Goal: Information Seeking & Learning: Learn about a topic

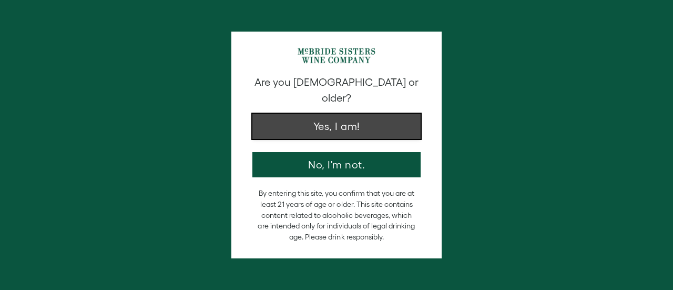
click at [352, 114] on button "Yes, I am!" at bounding box center [336, 126] width 168 height 25
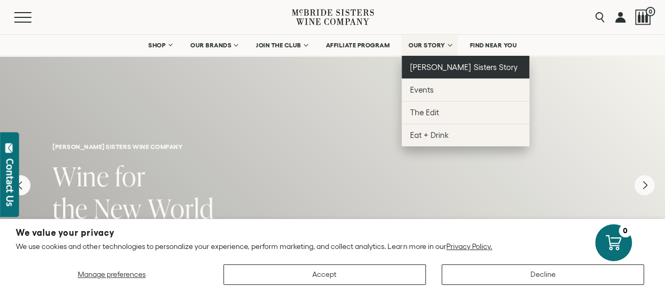
click at [441, 63] on span "[PERSON_NAME] Sisters Story" at bounding box center [464, 67] width 108 height 9
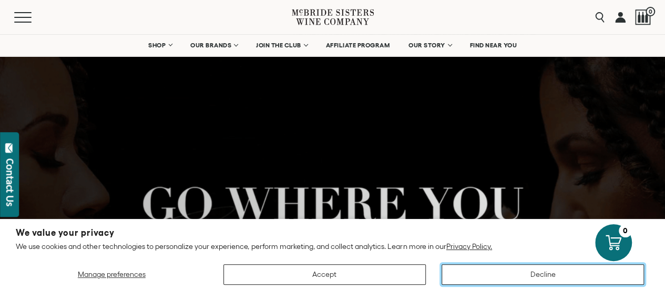
click at [512, 273] on button "Decline" at bounding box center [542, 274] width 202 height 20
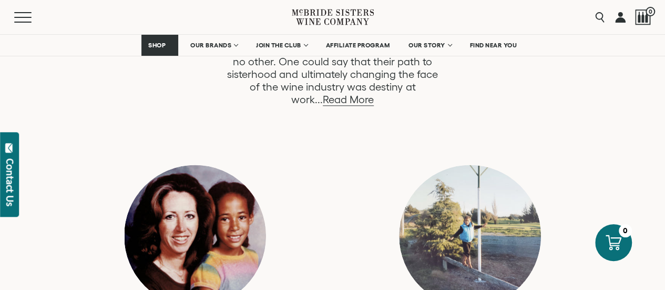
scroll to position [631, 0]
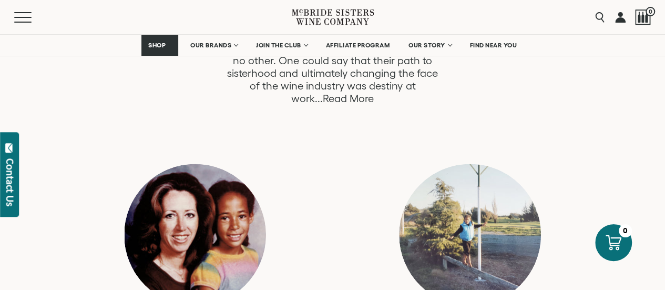
click at [374, 92] on link "Read More" at bounding box center [348, 98] width 51 height 12
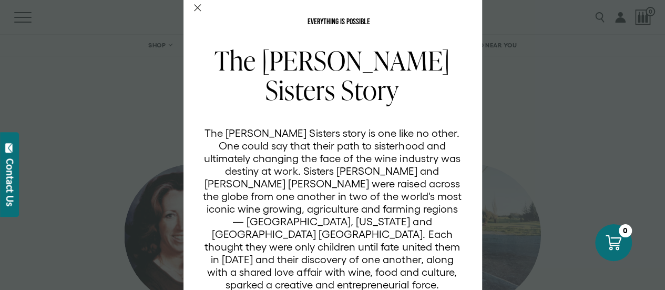
scroll to position [0, 0]
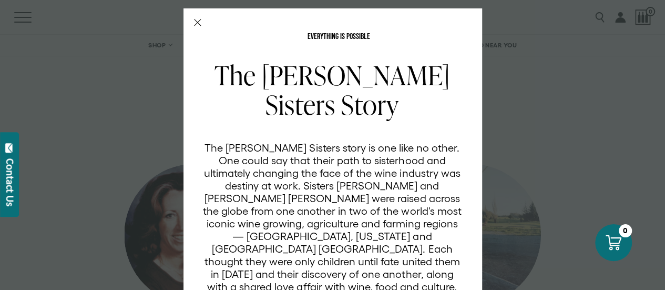
click at [194, 22] on icon "Close Modal" at bounding box center [197, 22] width 7 height 7
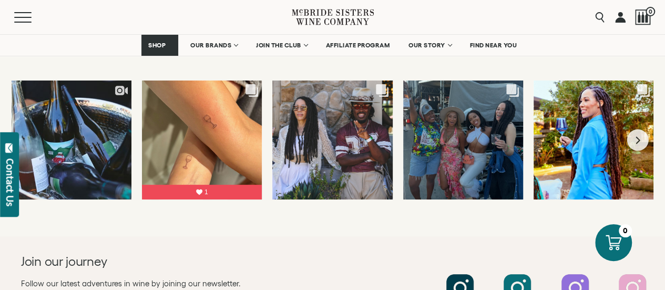
scroll to position [4078, 0]
